Goal: Task Accomplishment & Management: Manage account settings

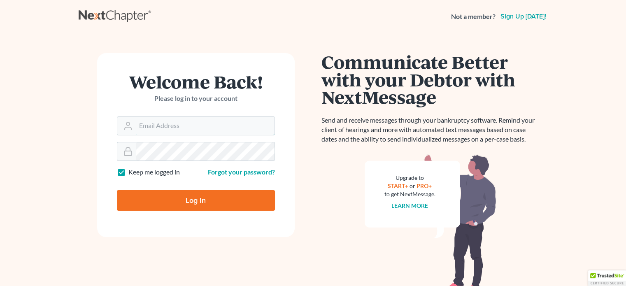
type input "[PERSON_NAME][EMAIL_ADDRESS][DOMAIN_NAME]"
click at [187, 203] on input "Log In" at bounding box center [196, 200] width 158 height 21
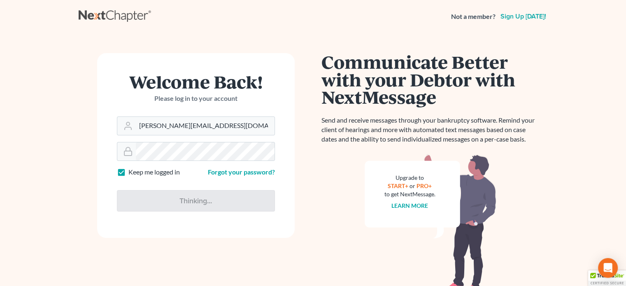
type input "Thinking..."
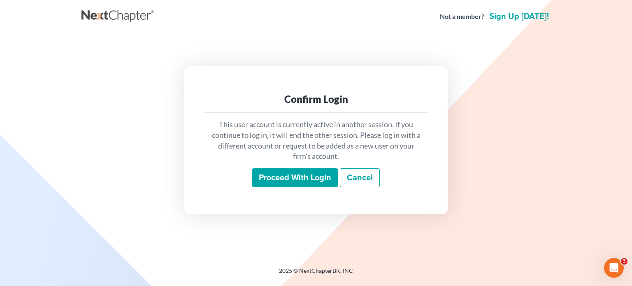
click at [285, 174] on input "Proceed with login" at bounding box center [295, 177] width 86 height 19
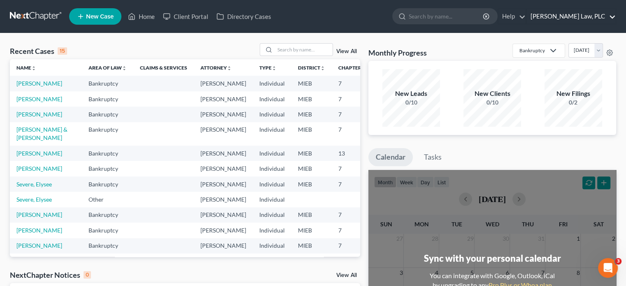
click at [581, 17] on link "Redd Law, PLC" at bounding box center [570, 16] width 89 height 15
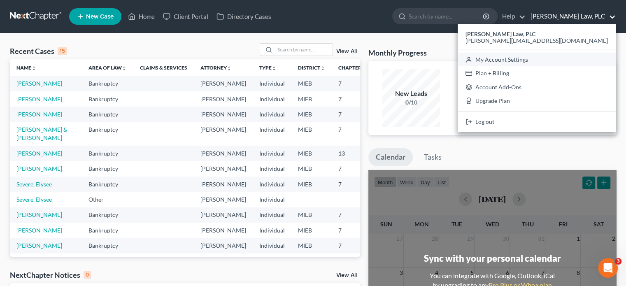
click at [573, 58] on link "My Account Settings" at bounding box center [537, 60] width 158 height 14
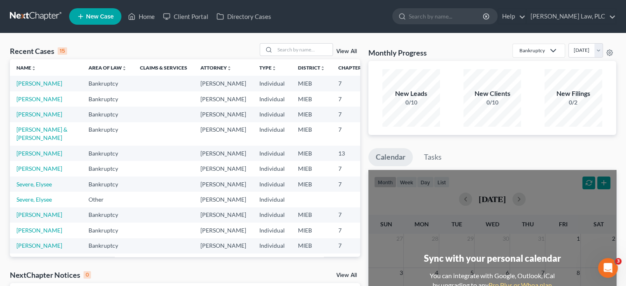
select select "24"
select select "23"
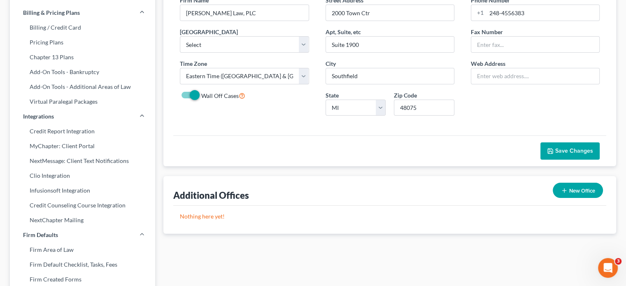
scroll to position [91, 0]
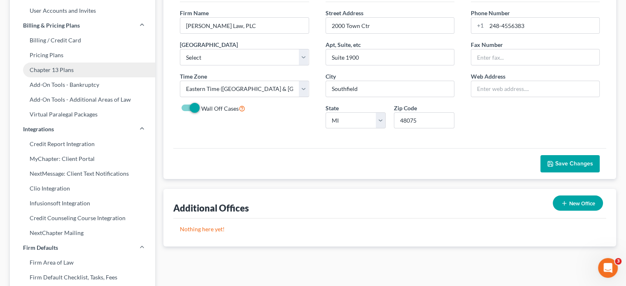
click at [51, 68] on link "Chapter 13 Plans" at bounding box center [82, 70] width 145 height 15
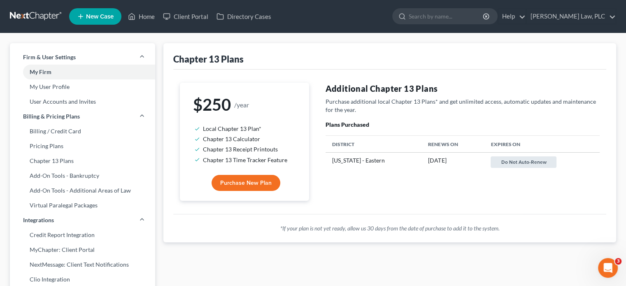
click at [498, 157] on button "Do not auto-renew" at bounding box center [524, 162] width 66 height 12
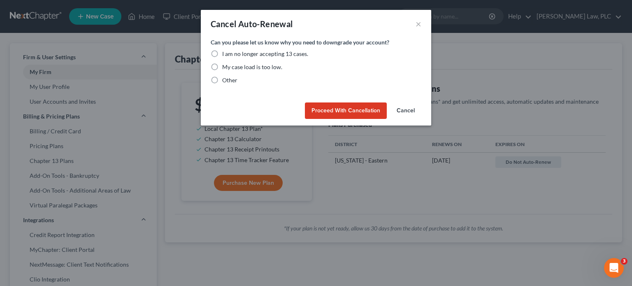
click at [222, 65] on label "My case load is too low." at bounding box center [252, 67] width 60 height 8
click at [226, 65] on input "My case load is too low." at bounding box center [228, 65] width 5 height 5
radio input "true"
click at [222, 82] on label "Other" at bounding box center [229, 80] width 15 height 8
click at [226, 81] on input "Other" at bounding box center [228, 78] width 5 height 5
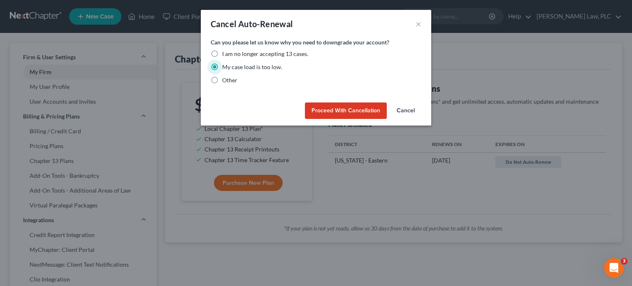
radio input "true"
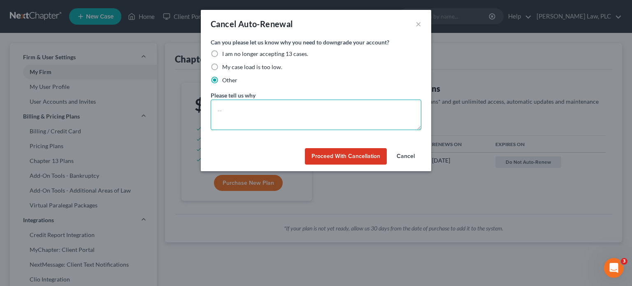
click at [244, 112] on textarea at bounding box center [316, 115] width 211 height 30
type textarea "I use a different program."
click at [337, 157] on button "Proceed with Cancellation" at bounding box center [346, 156] width 82 height 16
